Goal: Task Accomplishment & Management: Manage account settings

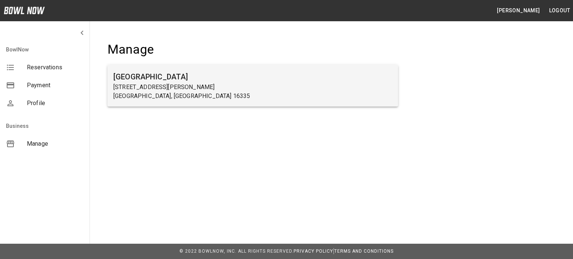
click at [151, 75] on h6 "[GEOGRAPHIC_DATA]" at bounding box center [252, 77] width 279 height 12
click at [133, 86] on p "[STREET_ADDRESS][PERSON_NAME]" at bounding box center [252, 87] width 279 height 9
click at [160, 77] on h6 "[GEOGRAPHIC_DATA]" at bounding box center [252, 77] width 279 height 12
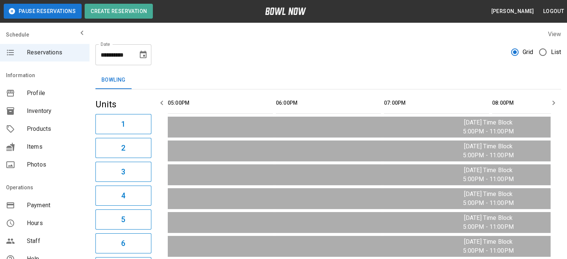
click at [149, 55] on button "Choose date, selected date is Aug 16, 2025" at bounding box center [143, 54] width 15 height 15
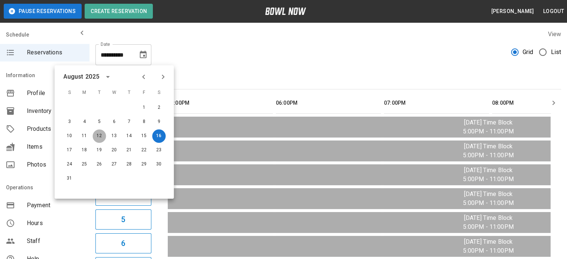
drag, startPoint x: 98, startPoint y: 133, endPoint x: 444, endPoint y: 65, distance: 352.6
click at [98, 133] on button "12" at bounding box center [98, 135] width 13 height 13
type input "**********"
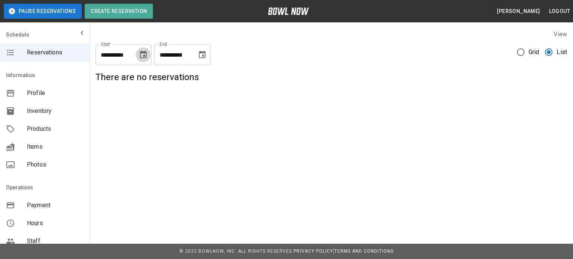
click at [144, 55] on icon "Choose date, selected date is Aug 16, 2025" at bounding box center [143, 54] width 7 height 7
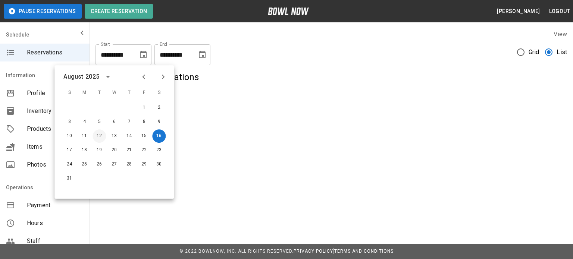
click at [98, 133] on button "12" at bounding box center [98, 135] width 13 height 13
type input "**********"
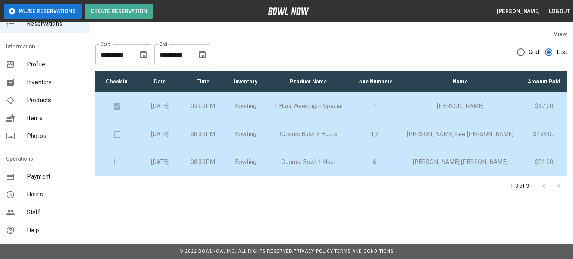
scroll to position [75, 0]
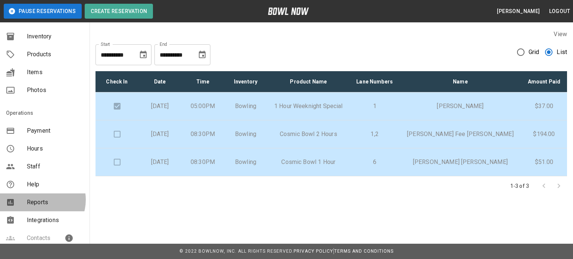
click at [37, 200] on span "Reports" at bounding box center [55, 202] width 57 height 9
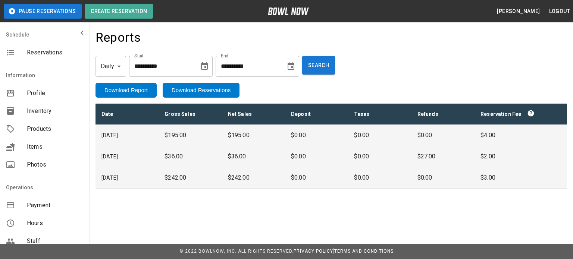
click at [211, 154] on p "$36.00" at bounding box center [189, 156] width 51 height 9
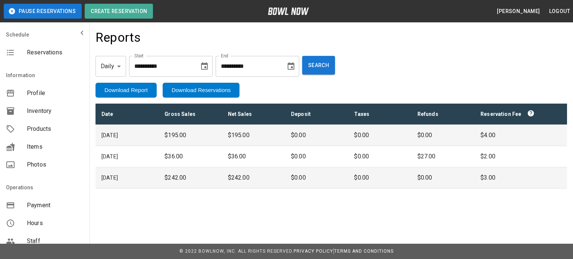
click at [182, 91] on button "Download Reservations" at bounding box center [201, 90] width 77 height 15
